Goal: Information Seeking & Learning: Learn about a topic

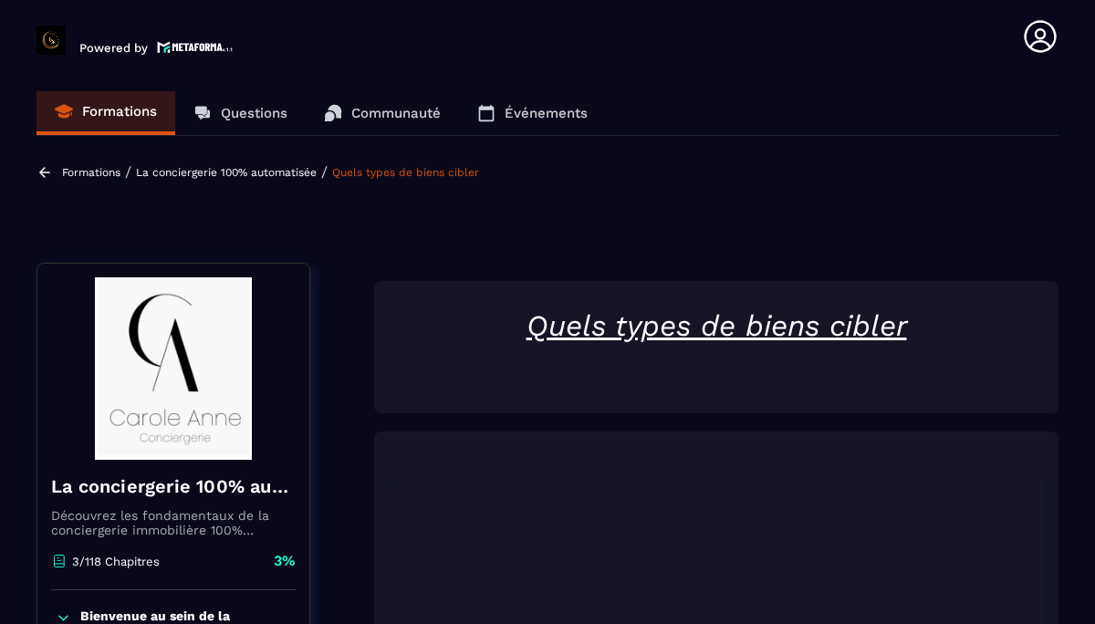
scroll to position [465, 0]
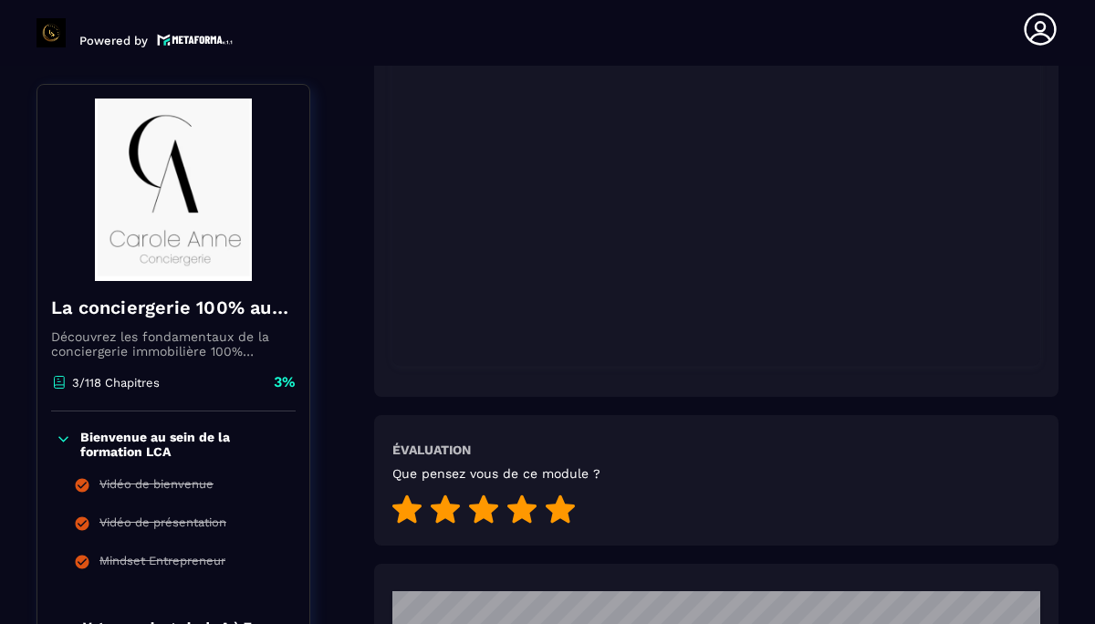
click at [555, 511] on icon at bounding box center [560, 510] width 29 height 28
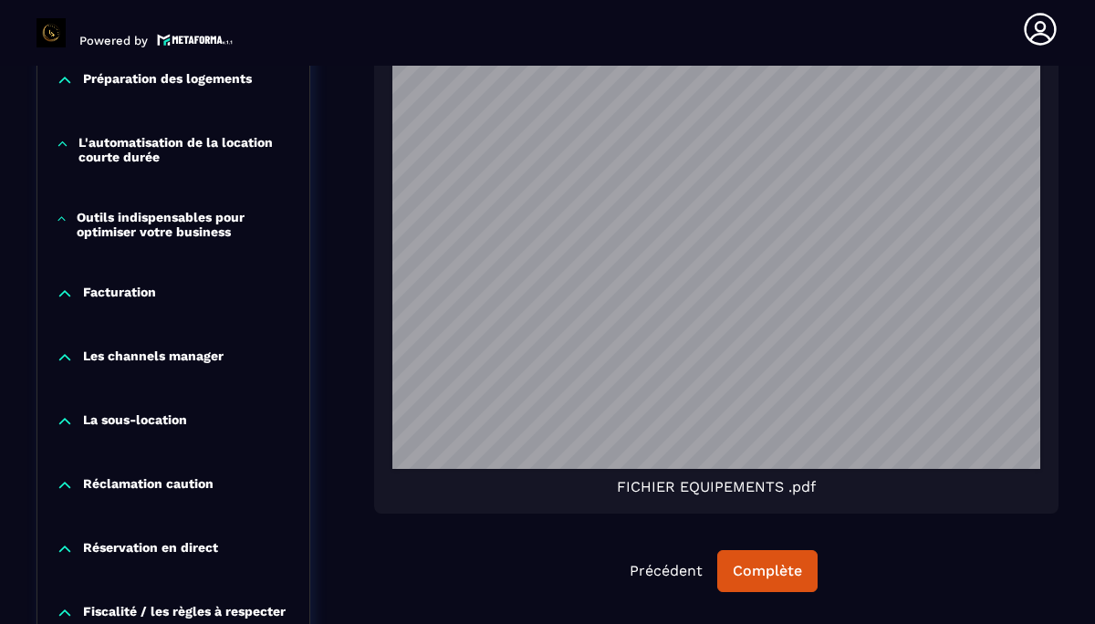
scroll to position [2370, 0]
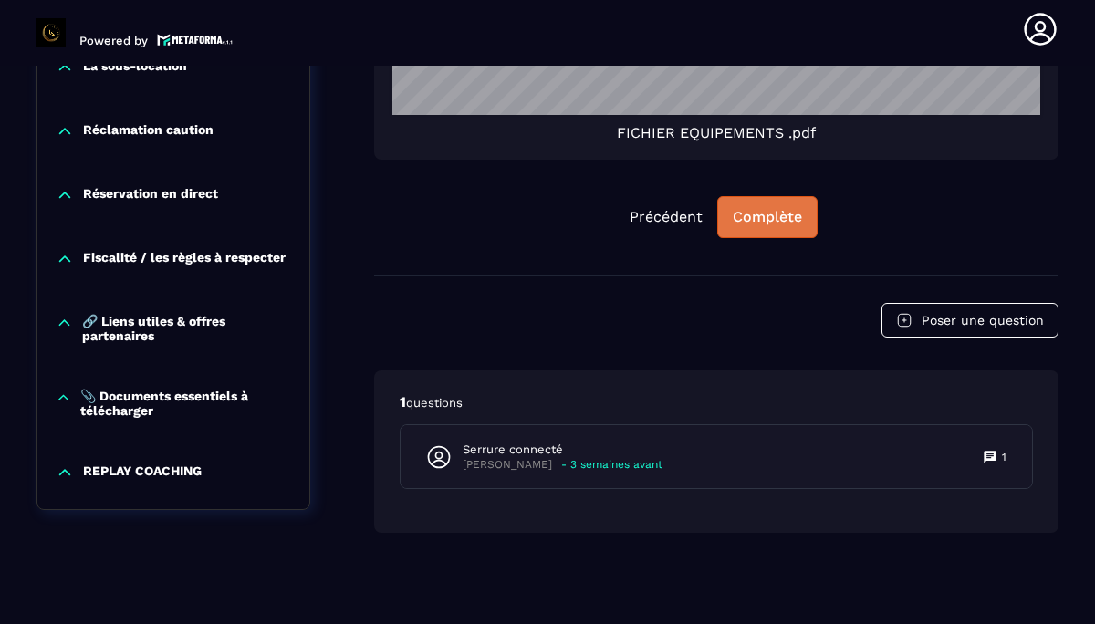
click at [778, 210] on div "Complète" at bounding box center [767, 217] width 69 height 18
click at [762, 214] on div "Continuer" at bounding box center [767, 217] width 71 height 18
click at [779, 229] on button "Continuer" at bounding box center [767, 217] width 102 height 42
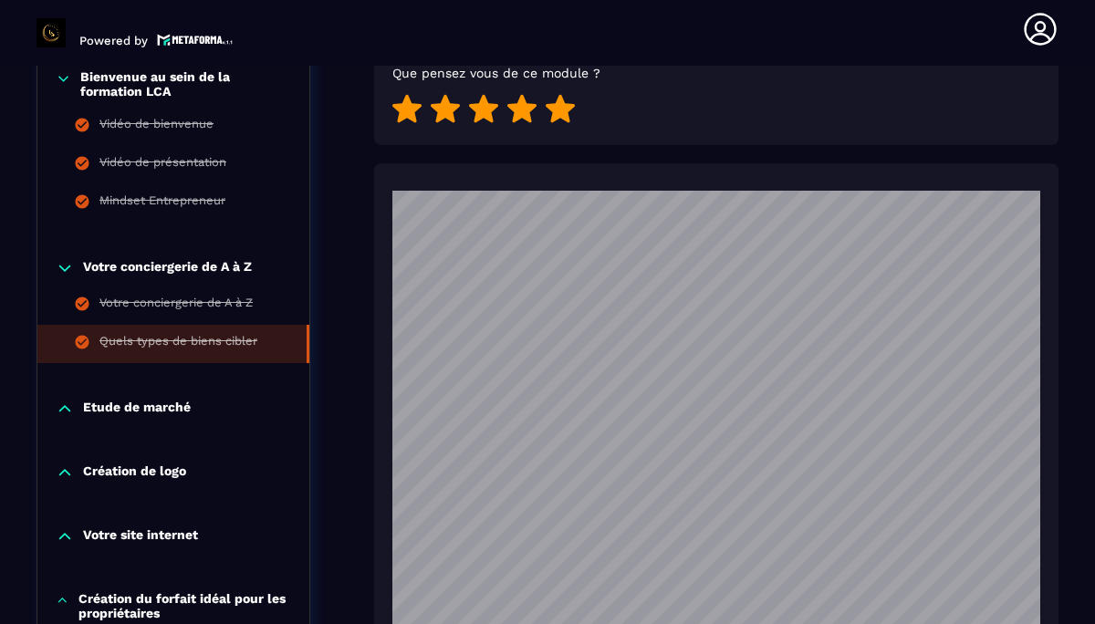
scroll to position [866, 0]
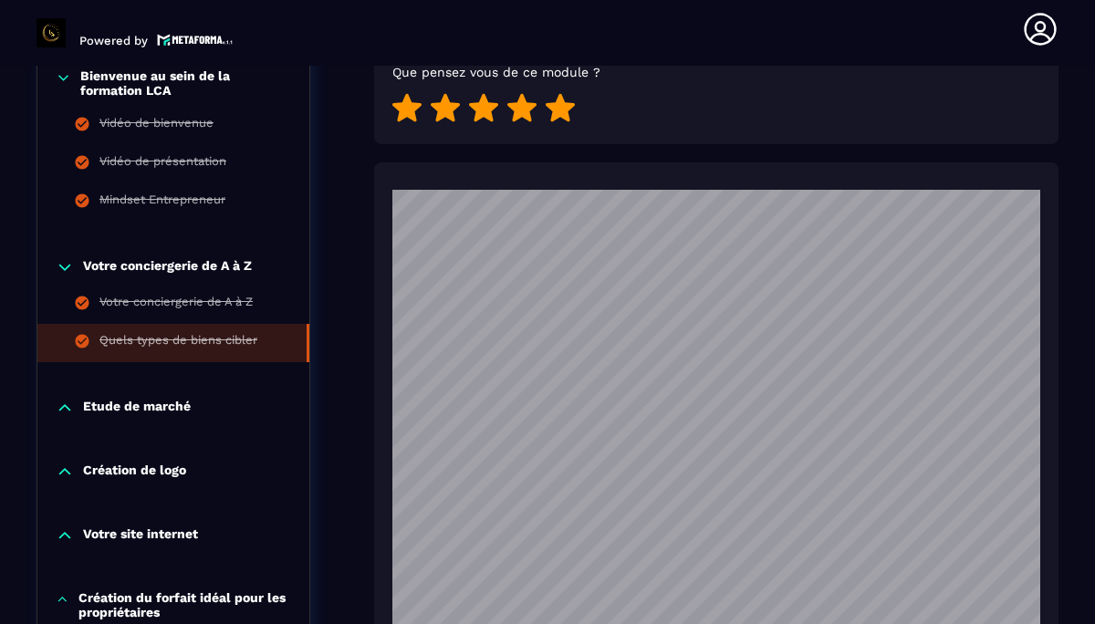
click at [139, 399] on p "Etude de marché" at bounding box center [137, 408] width 108 height 18
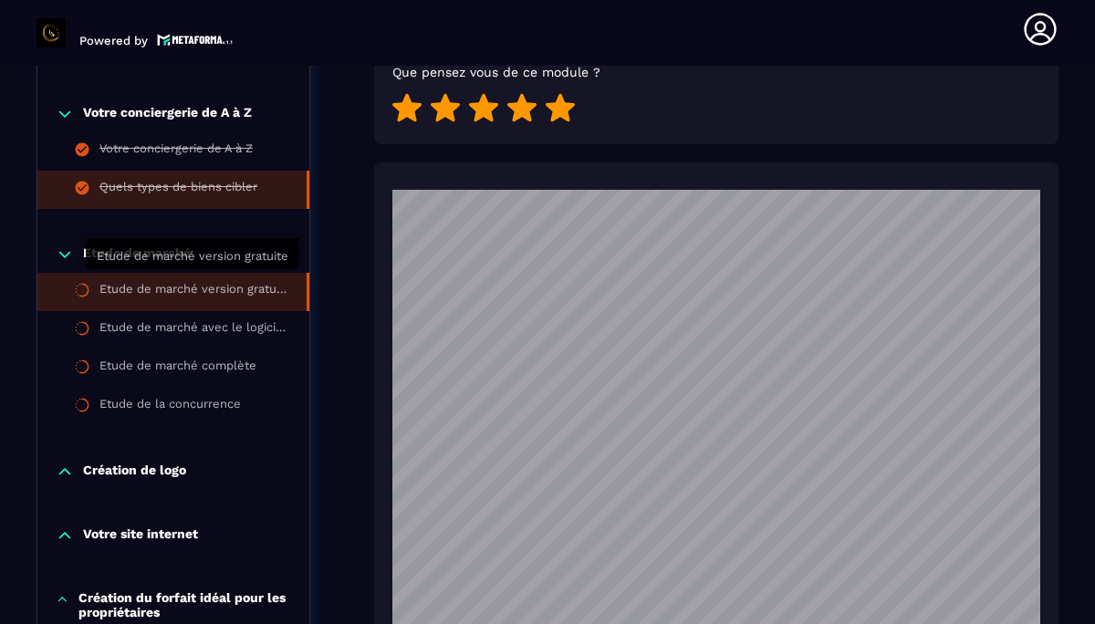
click at [190, 282] on div "Etude de marché version gratuite" at bounding box center [193, 292] width 189 height 20
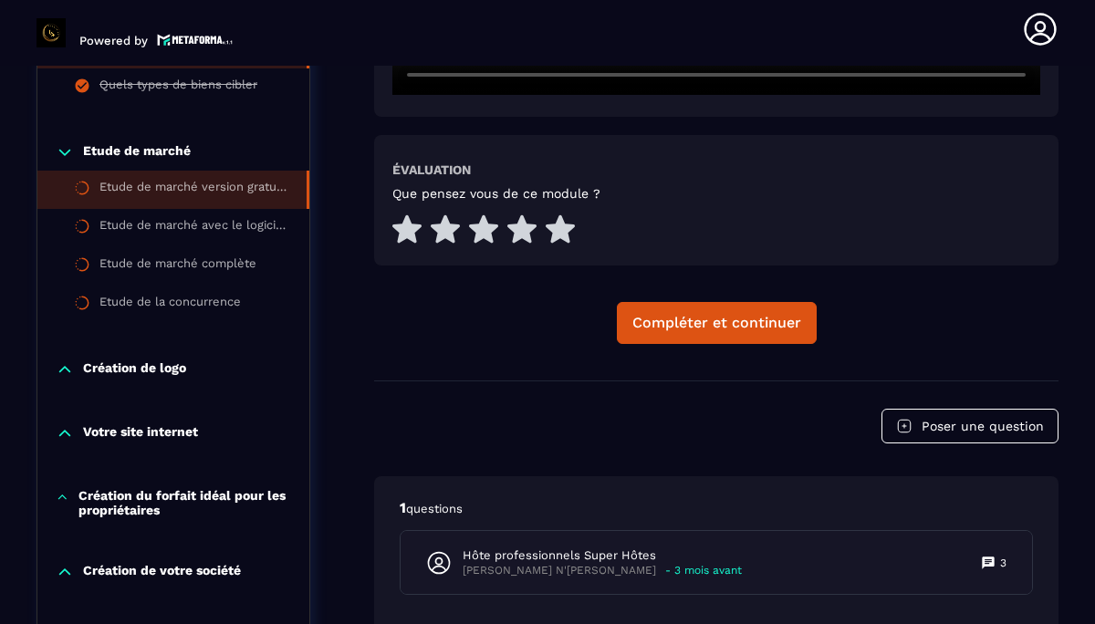
scroll to position [790, 0]
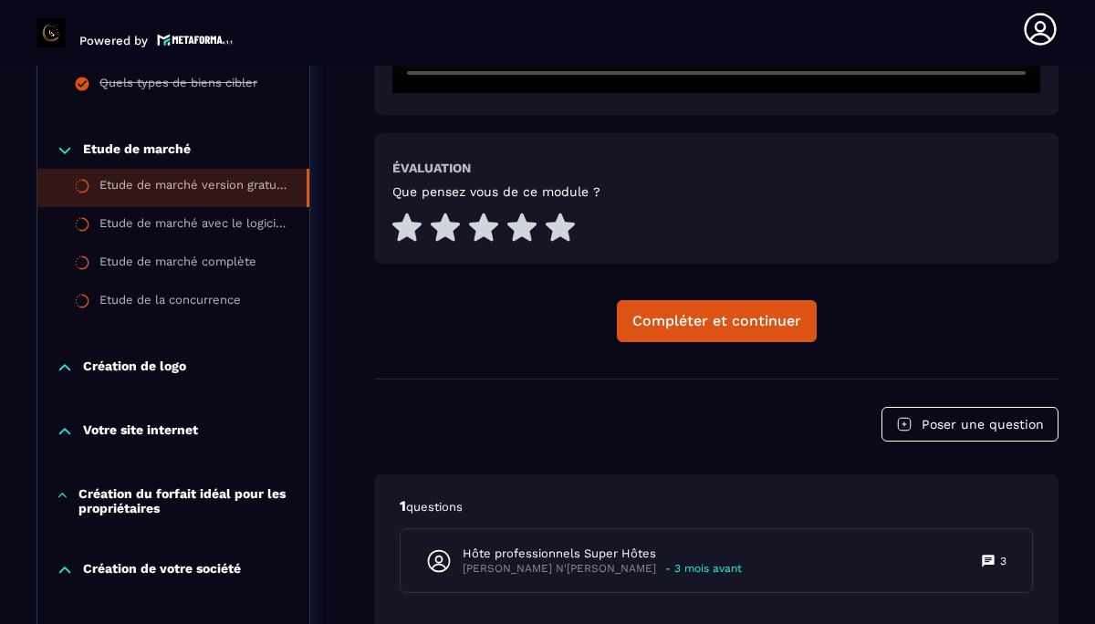
click at [156, 371] on p "Création de logo" at bounding box center [134, 368] width 103 height 18
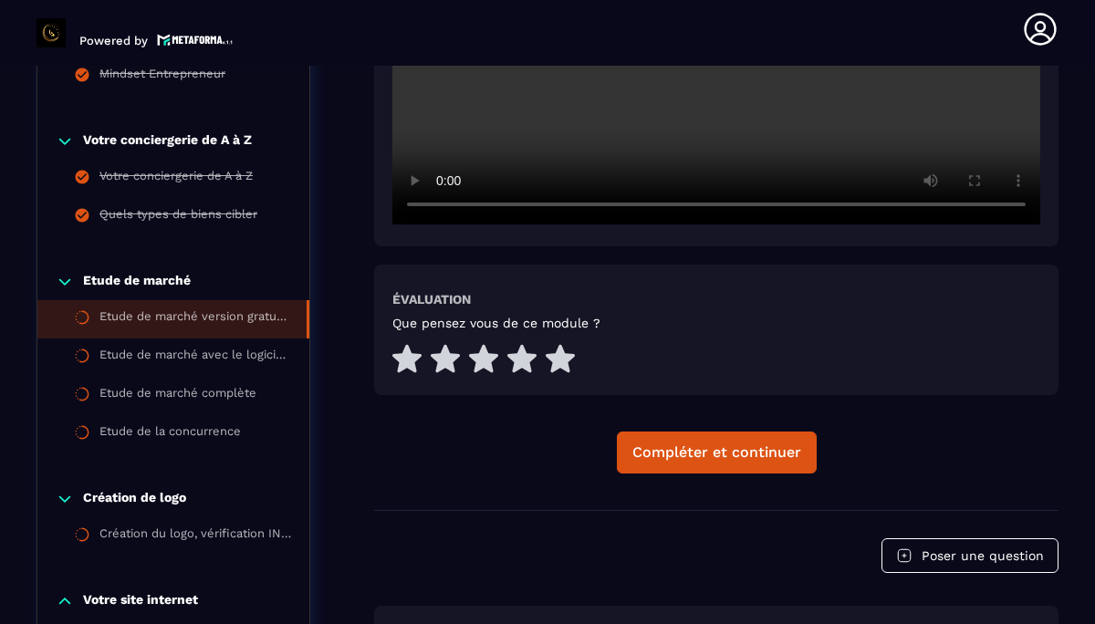
scroll to position [674, 0]
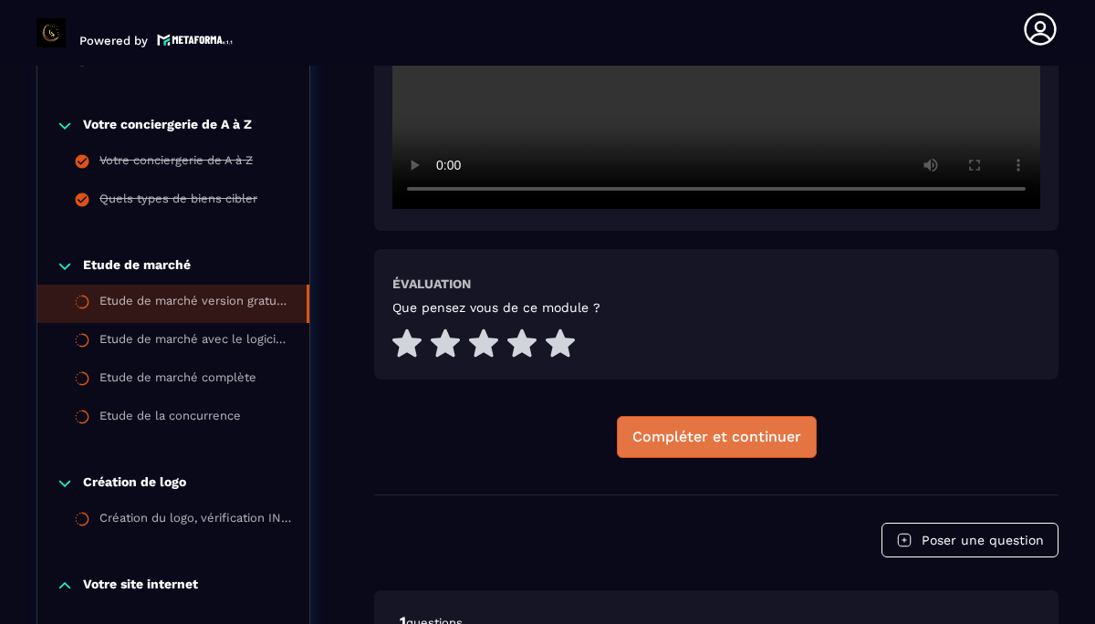
click at [723, 433] on div "Compléter et continuer" at bounding box center [716, 437] width 169 height 18
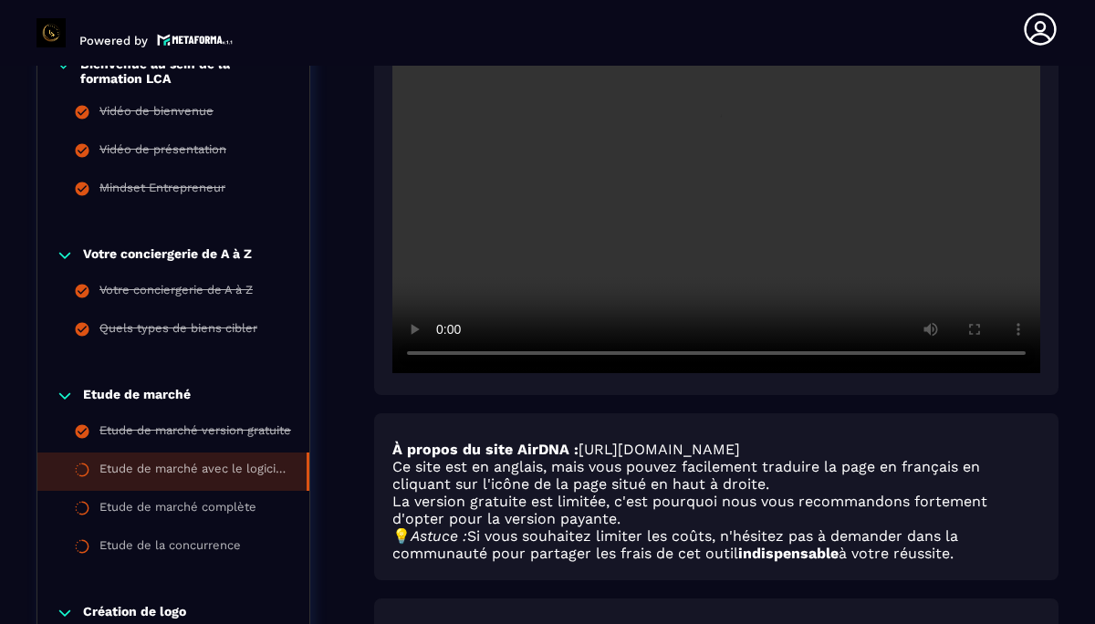
scroll to position [563, 0]
